Goal: Transaction & Acquisition: Purchase product/service

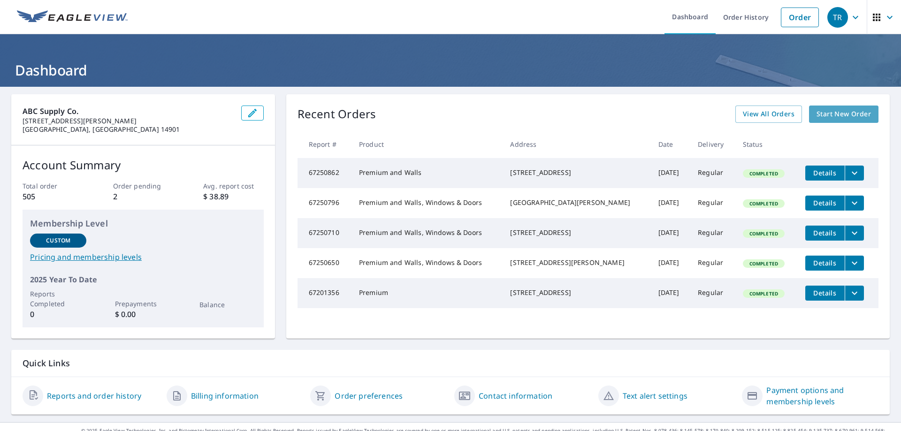
click at [829, 113] on span "Start New Order" at bounding box center [844, 114] width 54 height 12
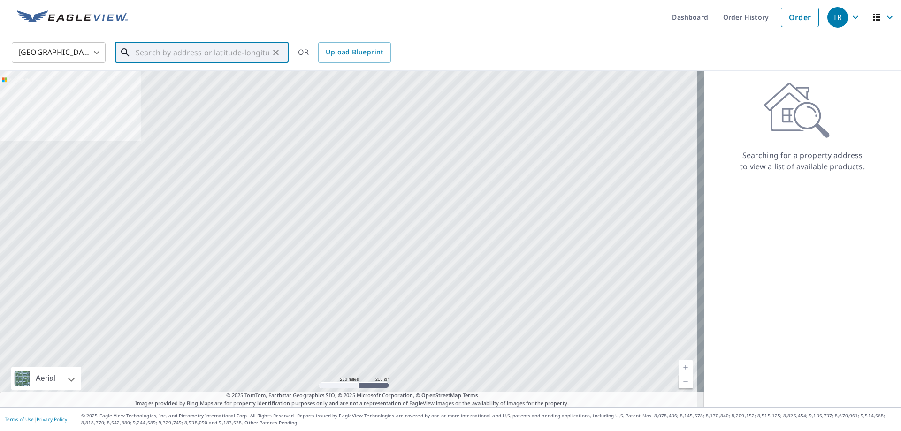
click at [146, 53] on input "text" at bounding box center [203, 52] width 134 height 26
paste input "[STREET_ADDRESS]"
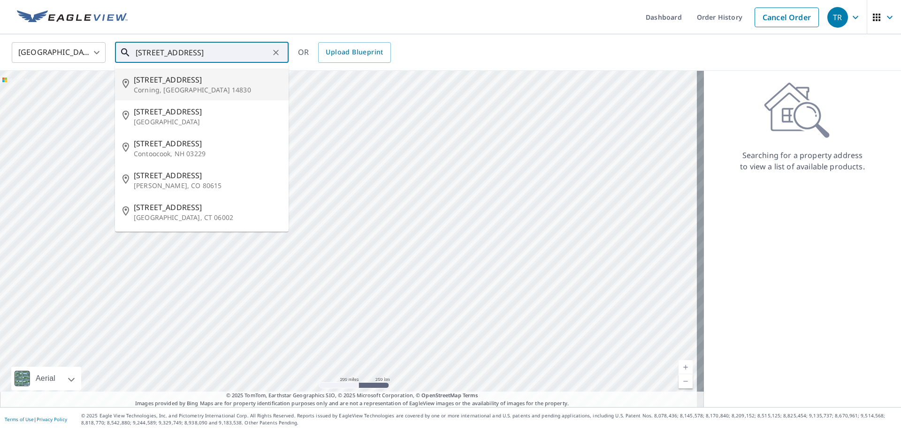
click at [154, 84] on span "[STREET_ADDRESS]" at bounding box center [207, 79] width 147 height 11
type input "[STREET_ADDRESS]"
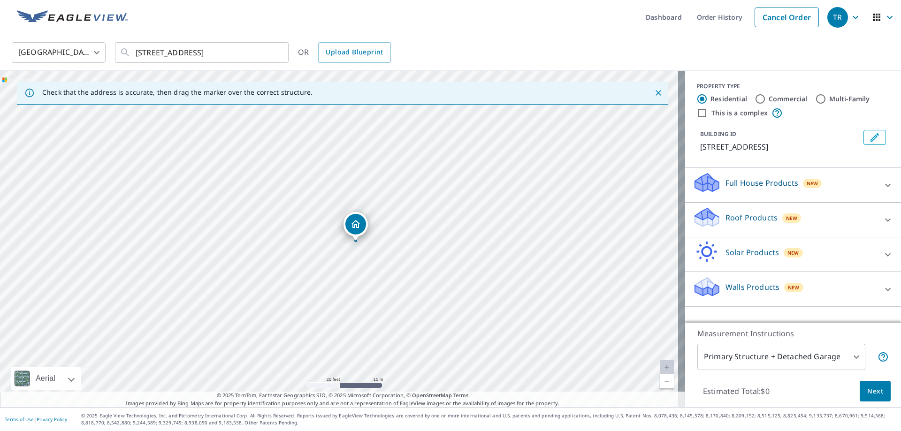
drag, startPoint x: 368, startPoint y: 224, endPoint x: 369, endPoint y: 277, distance: 52.1
click at [369, 277] on div "[STREET_ADDRESS]" at bounding box center [342, 239] width 685 height 337
click at [808, 216] on div "Roof Products New" at bounding box center [785, 220] width 184 height 27
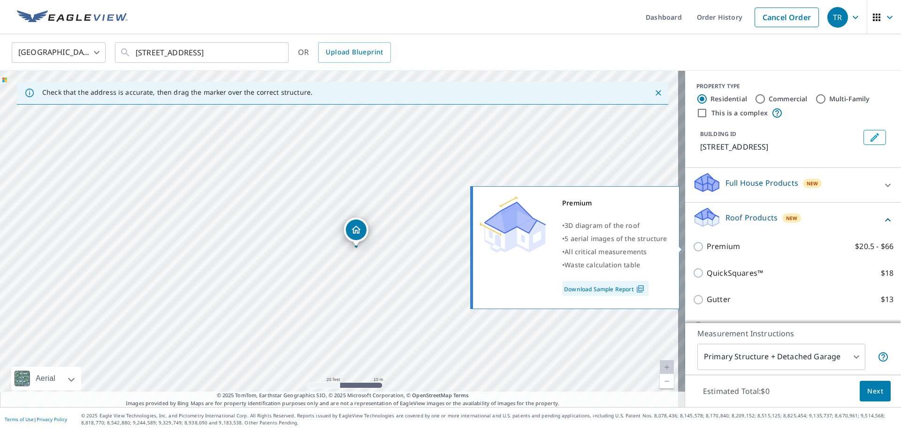
click at [693, 245] on input "Premium $20.5 - $66" at bounding box center [700, 246] width 14 height 11
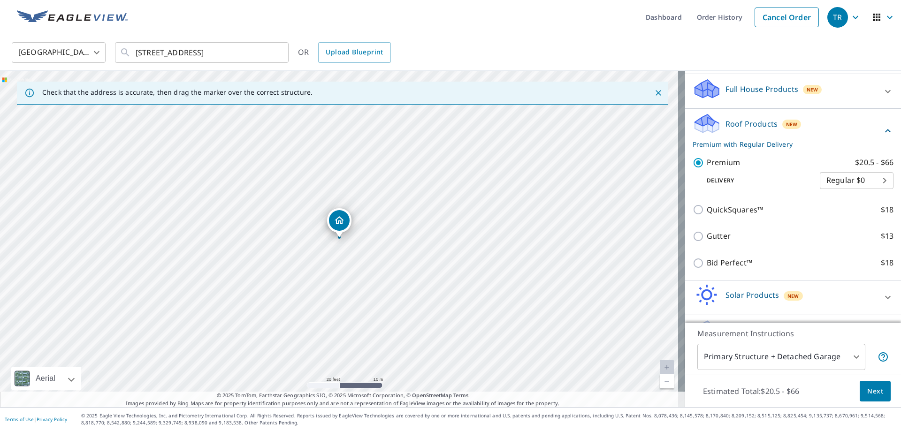
scroll to position [121, 0]
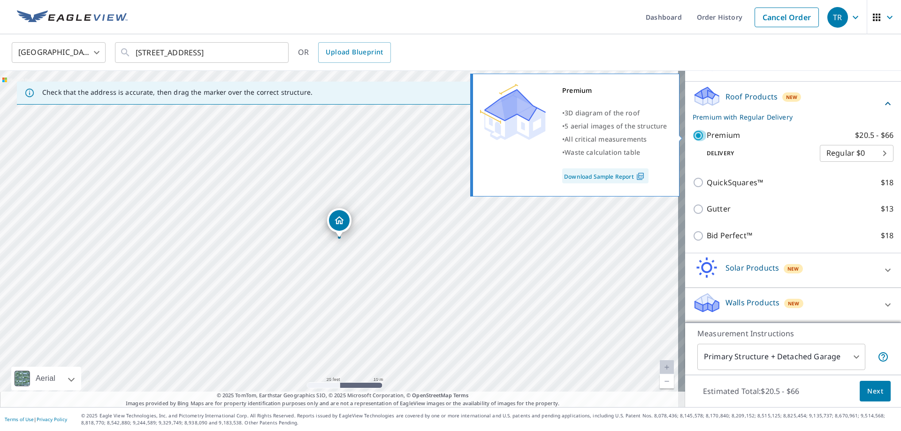
click at [695, 136] on input "Premium $20.5 - $66" at bounding box center [700, 135] width 14 height 11
checkbox input "false"
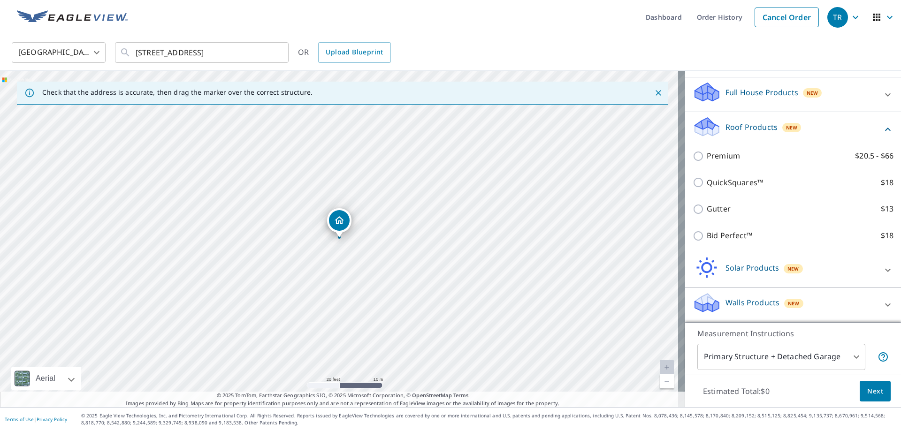
click at [885, 306] on icon at bounding box center [888, 305] width 6 height 3
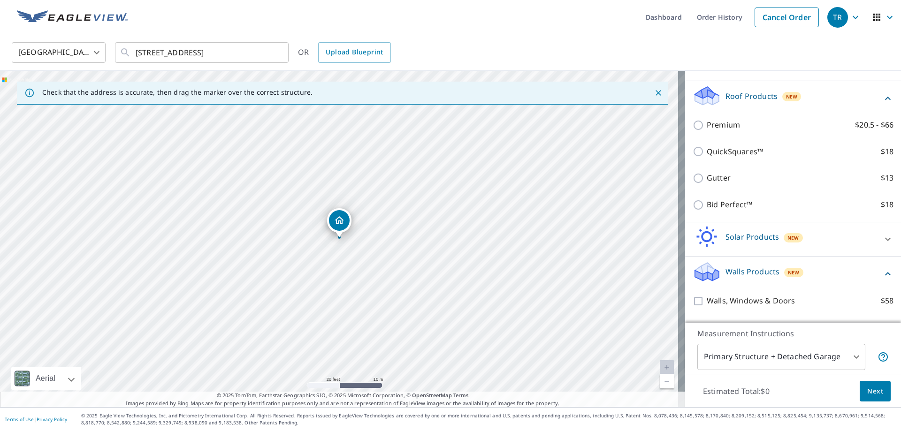
scroll to position [144, 0]
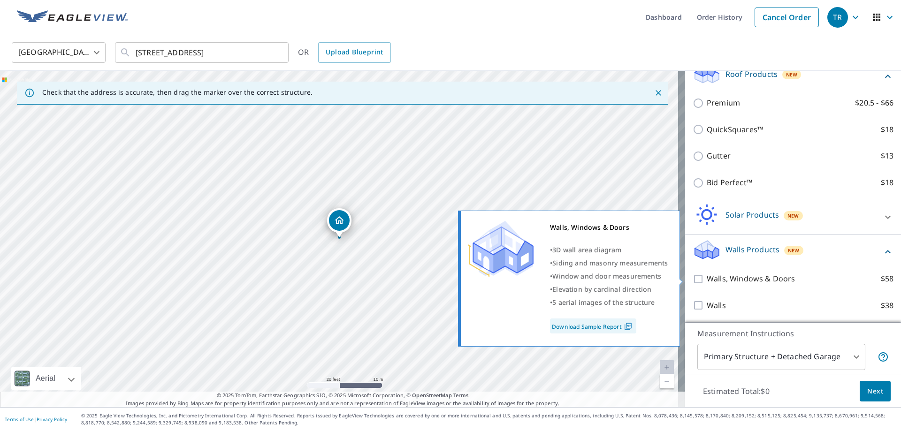
click at [693, 278] on input "Walls, Windows & Doors $58" at bounding box center [700, 279] width 14 height 11
checkbox input "true"
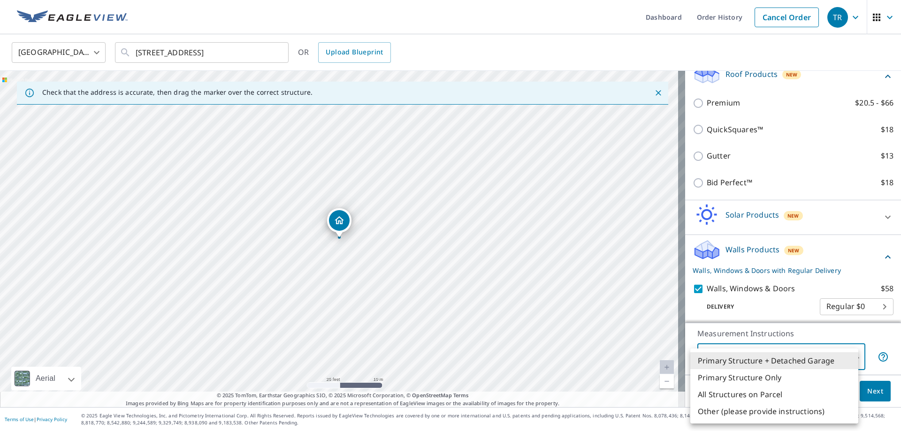
click at [822, 357] on body "TR TR Dashboard Order History Cancel Order TR [GEOGRAPHIC_DATA] [GEOGRAPHIC_DAT…" at bounding box center [450, 215] width 901 height 431
click at [730, 376] on li "Primary Structure Only" at bounding box center [775, 377] width 168 height 17
type input "2"
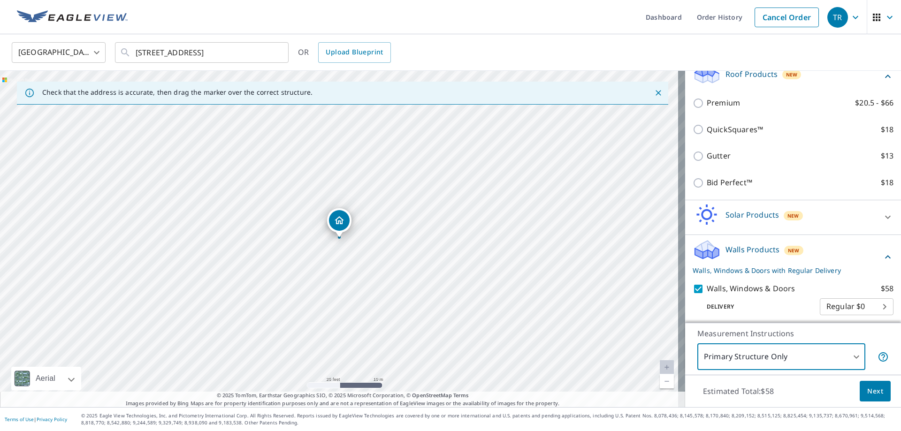
click at [868, 392] on span "Next" at bounding box center [876, 392] width 16 height 12
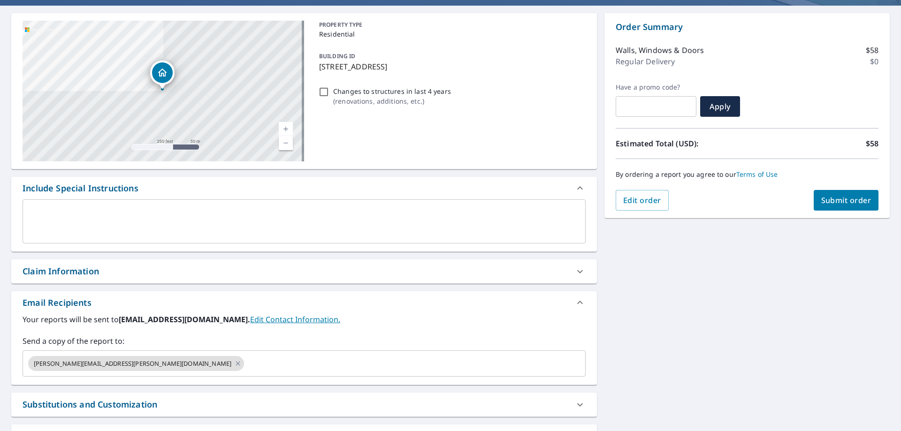
scroll to position [94, 0]
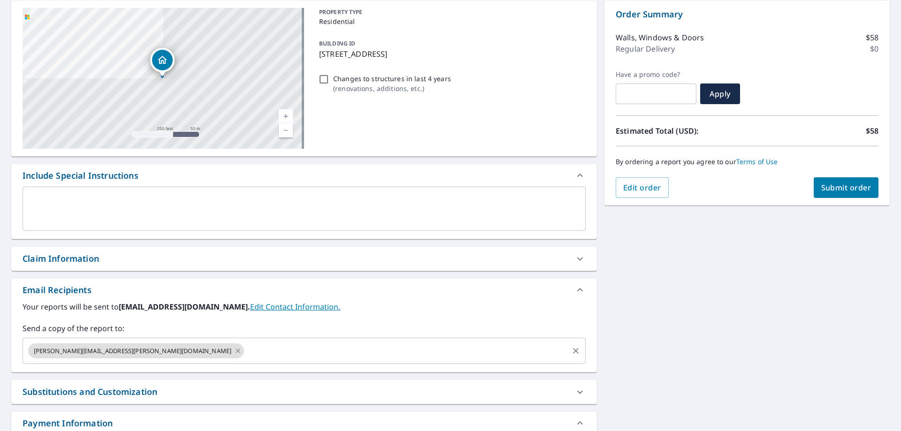
click at [234, 351] on icon at bounding box center [238, 351] width 8 height 10
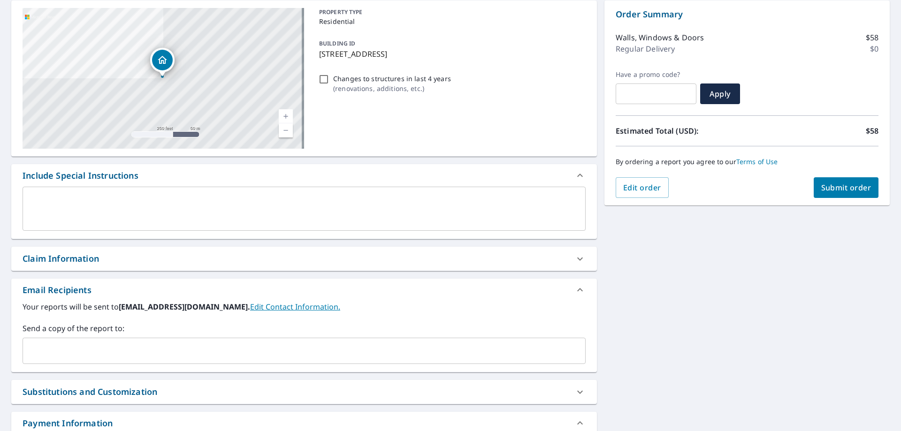
click at [74, 352] on input "text" at bounding box center [297, 351] width 541 height 18
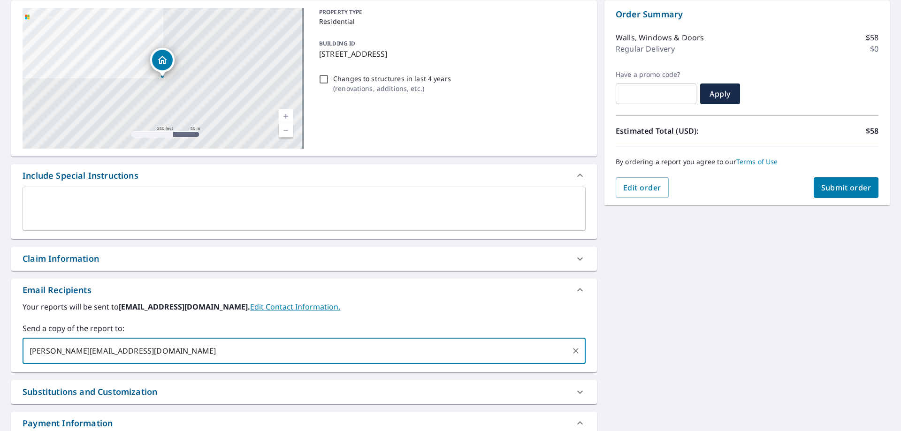
type input "[PERSON_NAME][EMAIL_ADDRESS][DOMAIN_NAME]"
type input "[PERSON_NAME][EMAIL_ADDRESS][PERSON_NAME][DOMAIN_NAME]"
click at [369, 319] on div "Your reports will be sent to [EMAIL_ADDRESS][DOMAIN_NAME]. Edit Contact Informa…" at bounding box center [304, 332] width 563 height 63
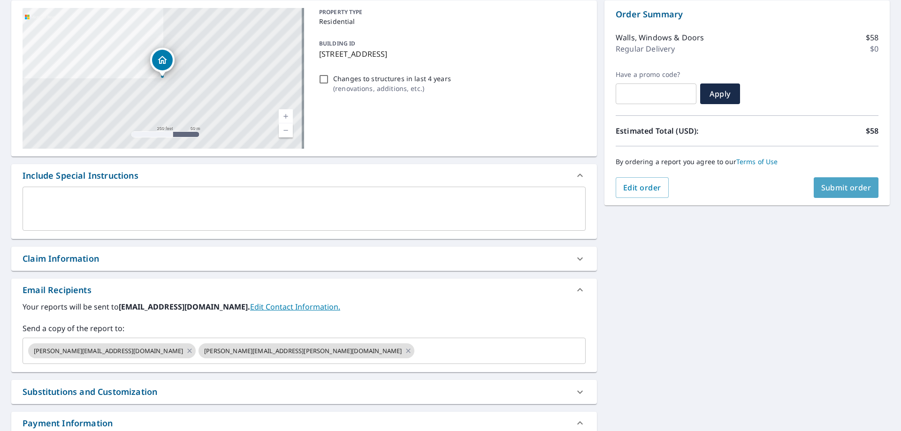
click at [829, 186] on span "Submit order" at bounding box center [847, 188] width 50 height 10
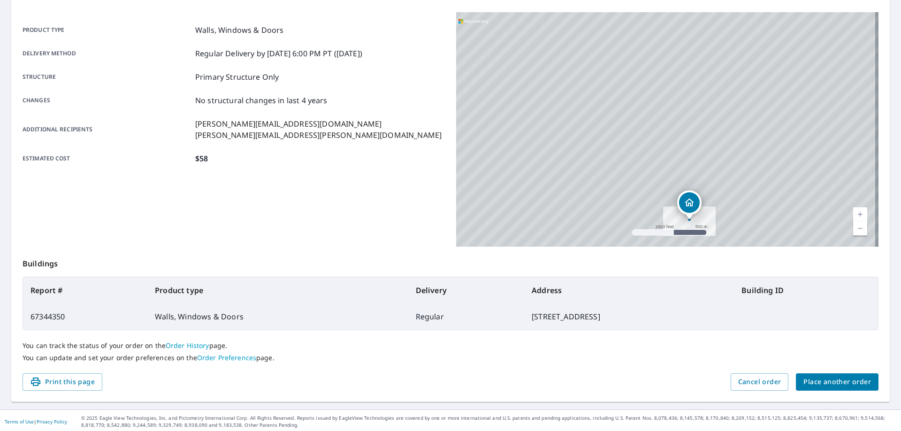
scroll to position [121, 0]
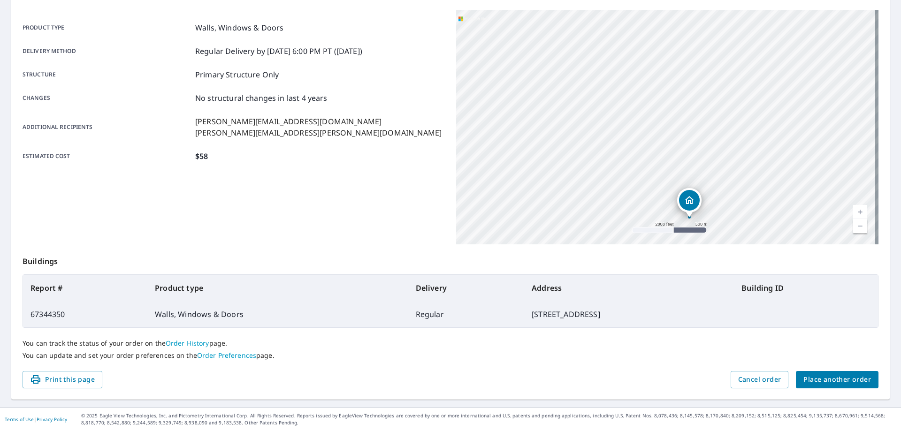
click at [821, 379] on span "Place another order" at bounding box center [838, 380] width 68 height 12
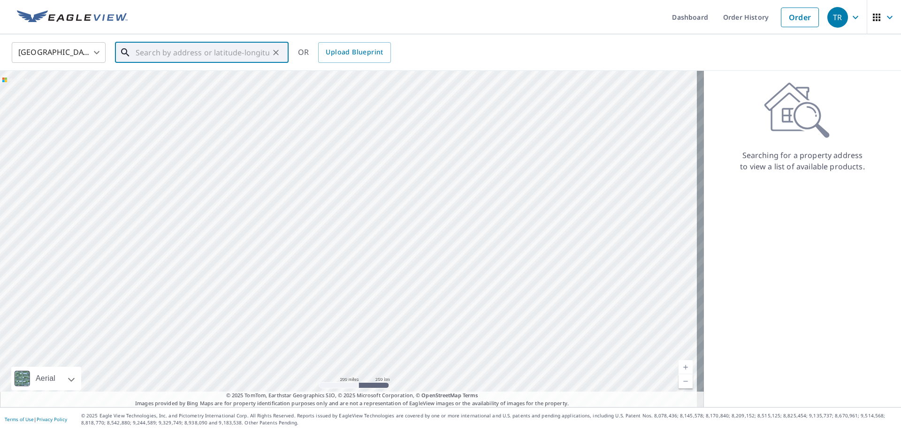
click at [166, 52] on input "text" at bounding box center [203, 52] width 134 height 26
paste input "[STREET_ADDRESS]"
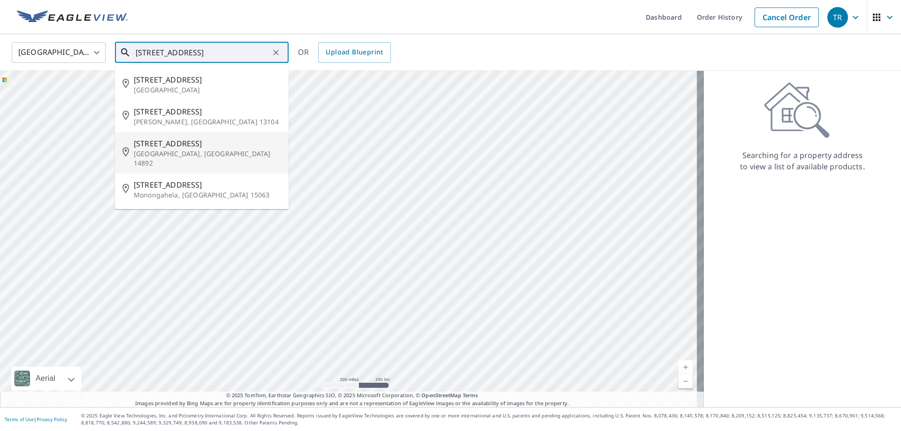
click at [160, 145] on span "[STREET_ADDRESS]" at bounding box center [207, 143] width 147 height 11
type input "[STREET_ADDRESS][PERSON_NAME]"
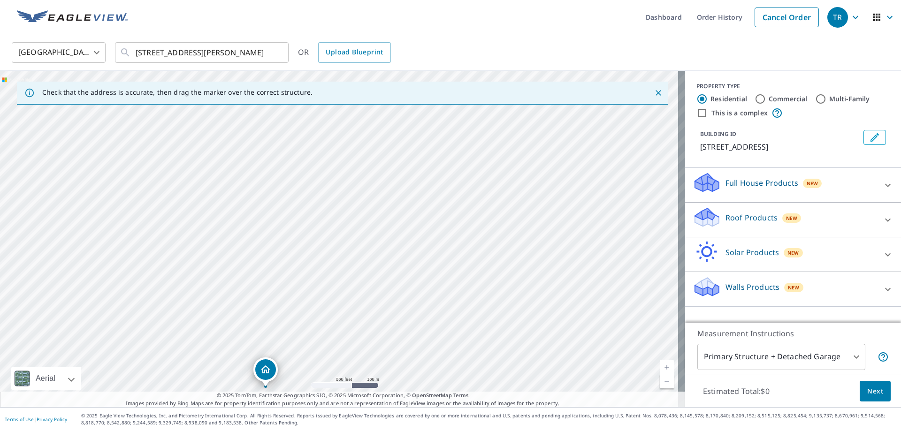
drag, startPoint x: 449, startPoint y: 153, endPoint x: 371, endPoint y: 290, distance: 158.1
click at [371, 290] on div "[STREET_ADDRESS][PERSON_NAME]" at bounding box center [342, 239] width 685 height 337
drag, startPoint x: 351, startPoint y: 135, endPoint x: 321, endPoint y: 341, distance: 208.3
click at [321, 341] on div "[STREET_ADDRESS][PERSON_NAME]" at bounding box center [342, 239] width 685 height 337
drag, startPoint x: 316, startPoint y: 340, endPoint x: 403, endPoint y: 96, distance: 259.1
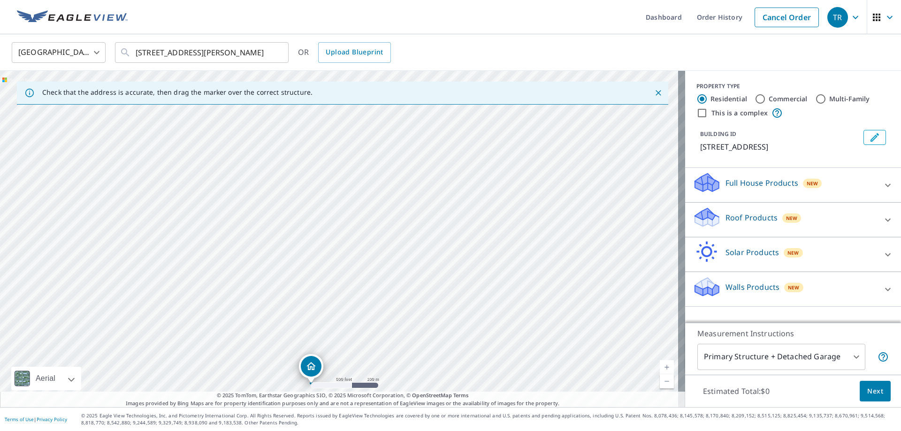
click at [403, 96] on div "Check that the address is accurate, then drag the marker over the correct struc…" at bounding box center [342, 239] width 685 height 337
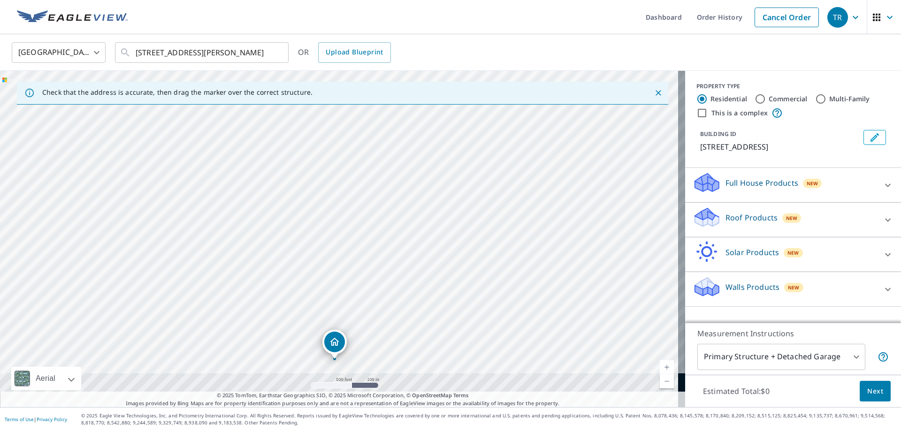
drag, startPoint x: 349, startPoint y: 280, endPoint x: 415, endPoint y: 104, distance: 188.2
click at [415, 104] on div "Check that the address is accurate, then drag the marker over the correct struc…" at bounding box center [342, 239] width 685 height 337
click at [347, 201] on div "[STREET_ADDRESS][PERSON_NAME]" at bounding box center [342, 239] width 685 height 337
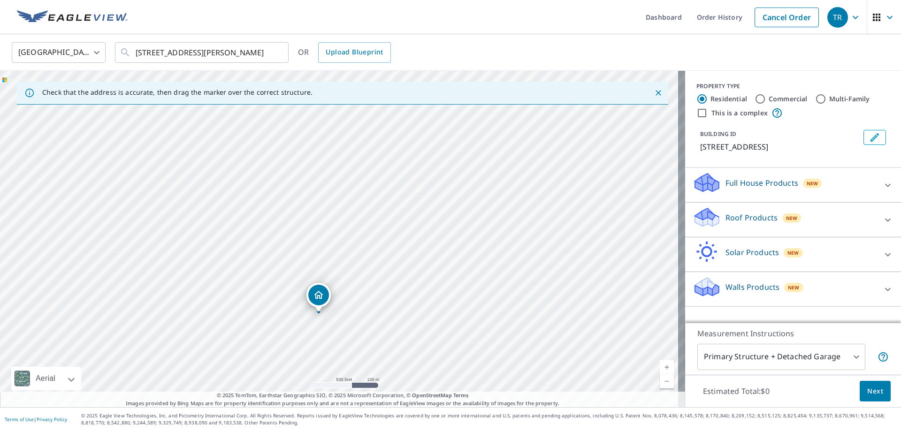
drag, startPoint x: 335, startPoint y: 281, endPoint x: 398, endPoint y: 90, distance: 201.2
click at [398, 90] on div "Check that the address is accurate, then drag the marker over the correct struc…" at bounding box center [342, 239] width 685 height 337
click at [333, 222] on div "[STREET_ADDRESS][PERSON_NAME]" at bounding box center [342, 239] width 685 height 337
drag, startPoint x: 284, startPoint y: 378, endPoint x: 365, endPoint y: 251, distance: 150.7
click at [365, 251] on div "[STREET_ADDRESS][PERSON_NAME]" at bounding box center [342, 239] width 685 height 337
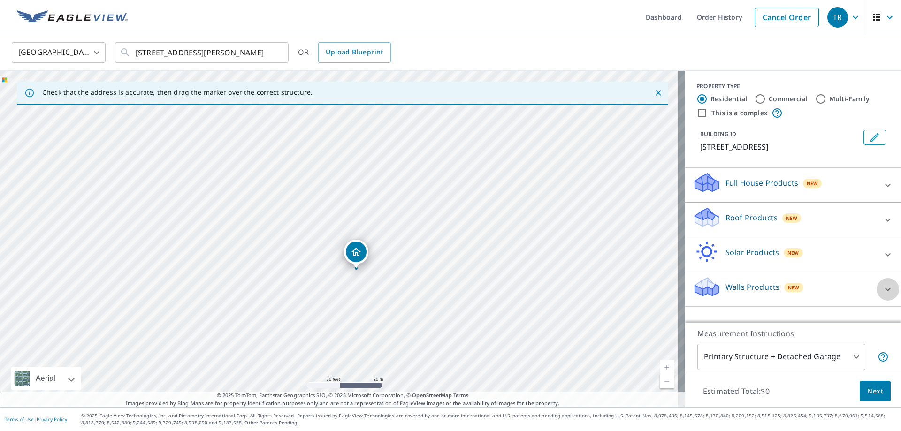
click at [885, 290] on icon at bounding box center [888, 289] width 6 height 3
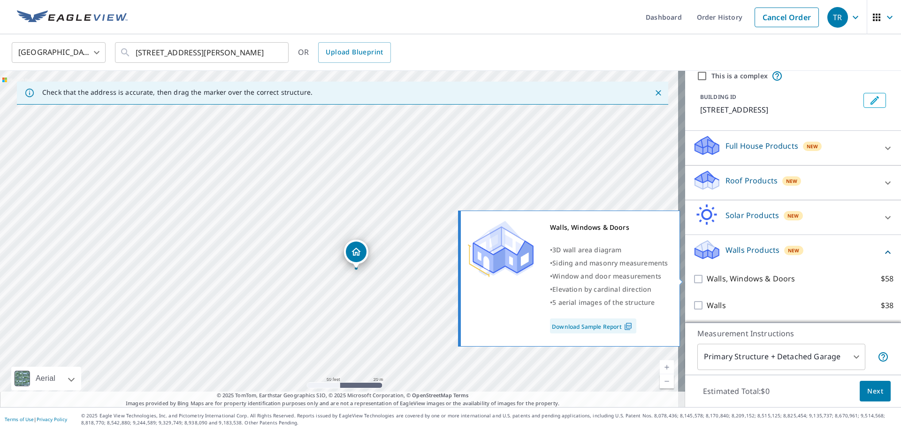
click at [693, 279] on input "Walls, Windows & Doors $58" at bounding box center [700, 279] width 14 height 11
checkbox input "true"
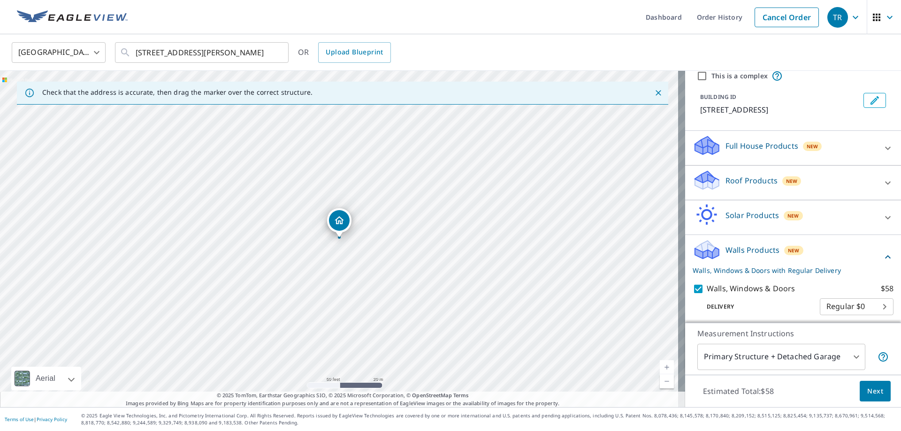
click at [821, 361] on body "TR TR Dashboard Order History Cancel Order TR [GEOGRAPHIC_DATA] [GEOGRAPHIC_DAT…" at bounding box center [450, 215] width 901 height 431
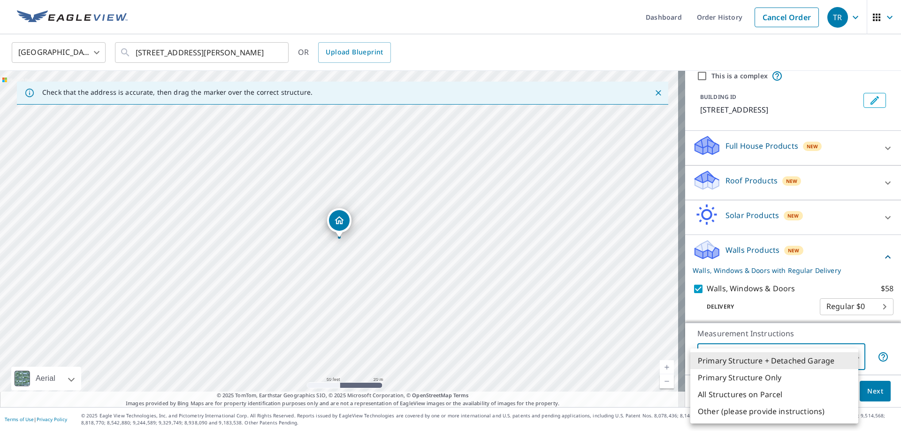
click at [718, 378] on li "Primary Structure Only" at bounding box center [775, 377] width 168 height 17
type input "2"
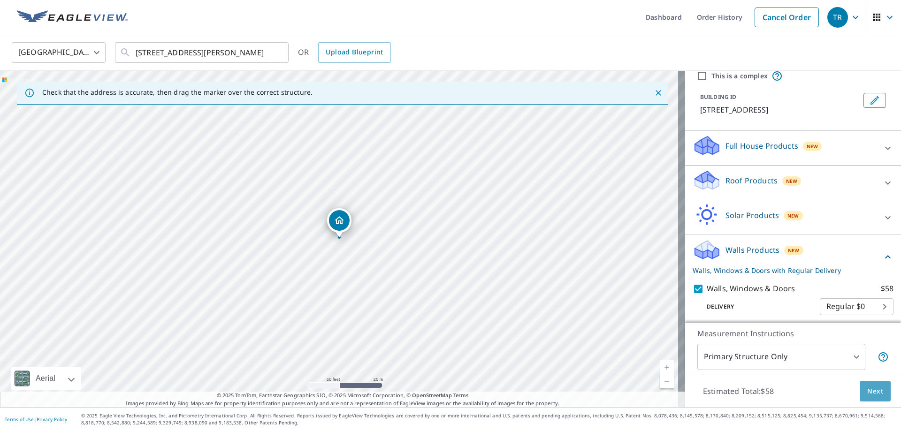
click at [869, 393] on span "Next" at bounding box center [876, 392] width 16 height 12
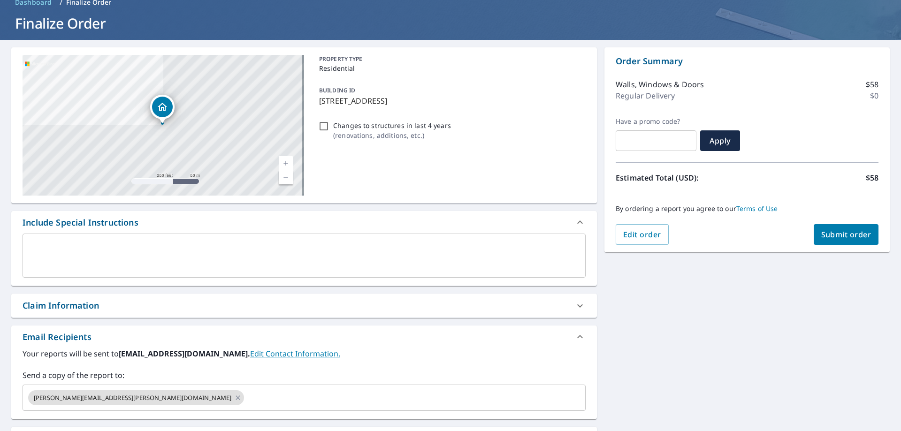
scroll to position [94, 0]
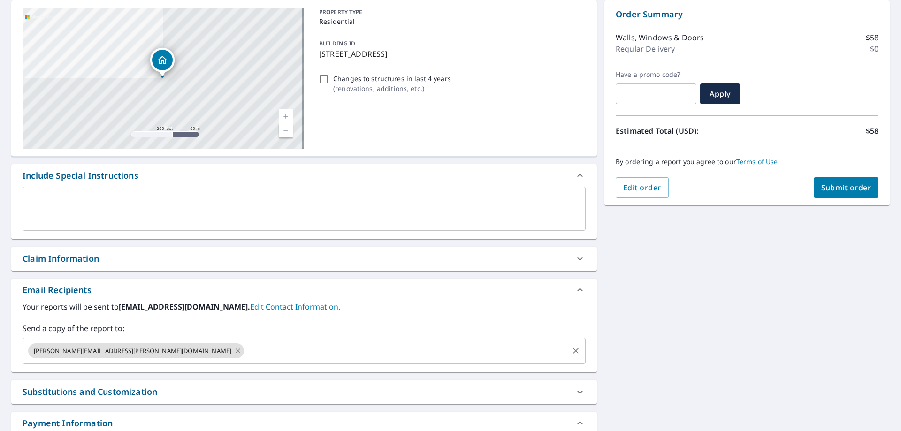
click at [236, 353] on icon at bounding box center [238, 351] width 4 height 4
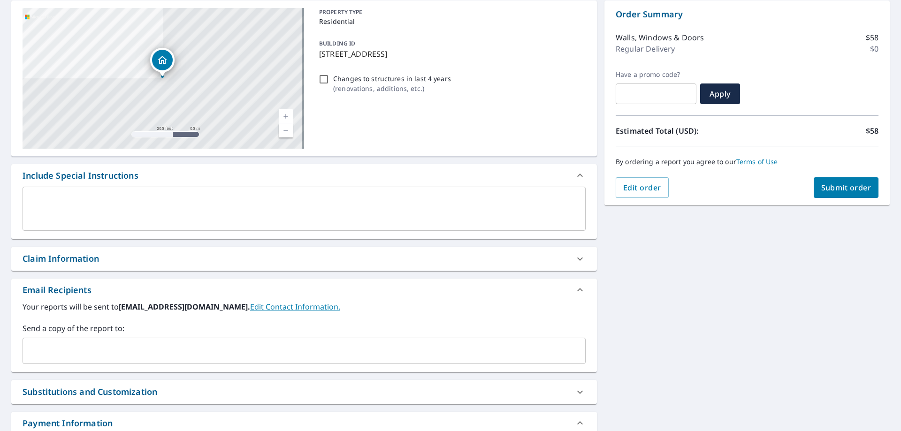
click at [89, 353] on input "text" at bounding box center [297, 351] width 541 height 18
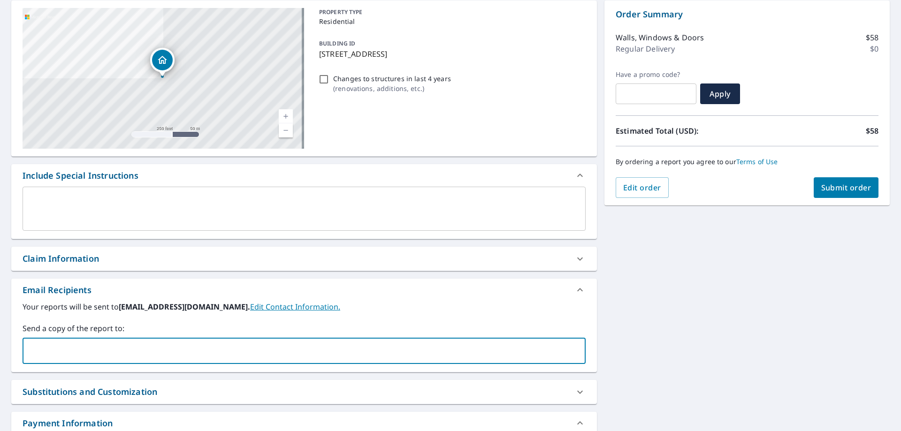
type input "[PERSON_NAME][EMAIL_ADDRESS][PERSON_NAME][DOMAIN_NAME]"
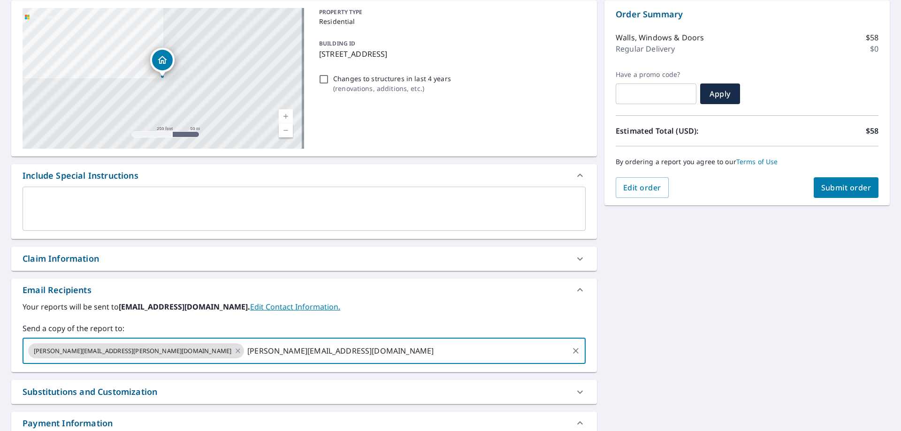
type input "[PERSON_NAME][EMAIL_ADDRESS][DOMAIN_NAME]"
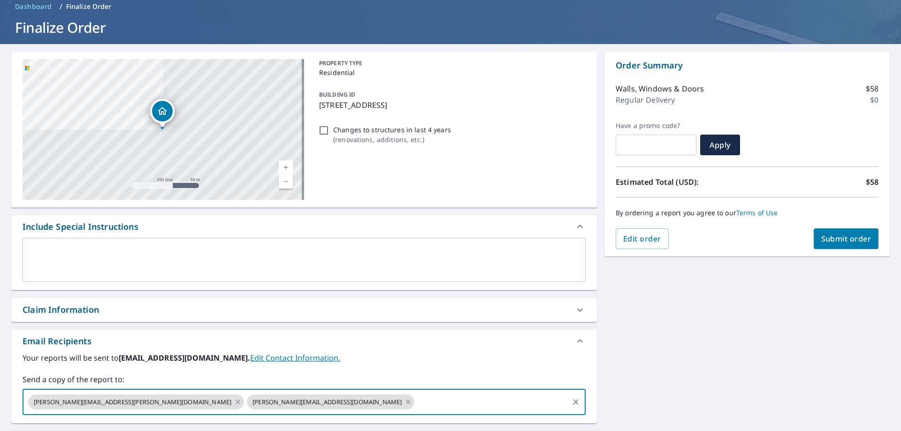
scroll to position [25, 0]
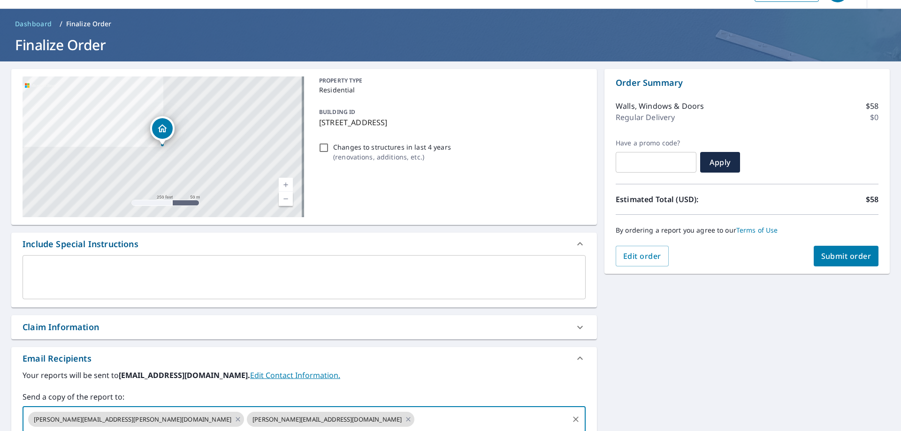
click at [822, 254] on span "Submit order" at bounding box center [847, 256] width 50 height 10
